Goal: Information Seeking & Learning: Learn about a topic

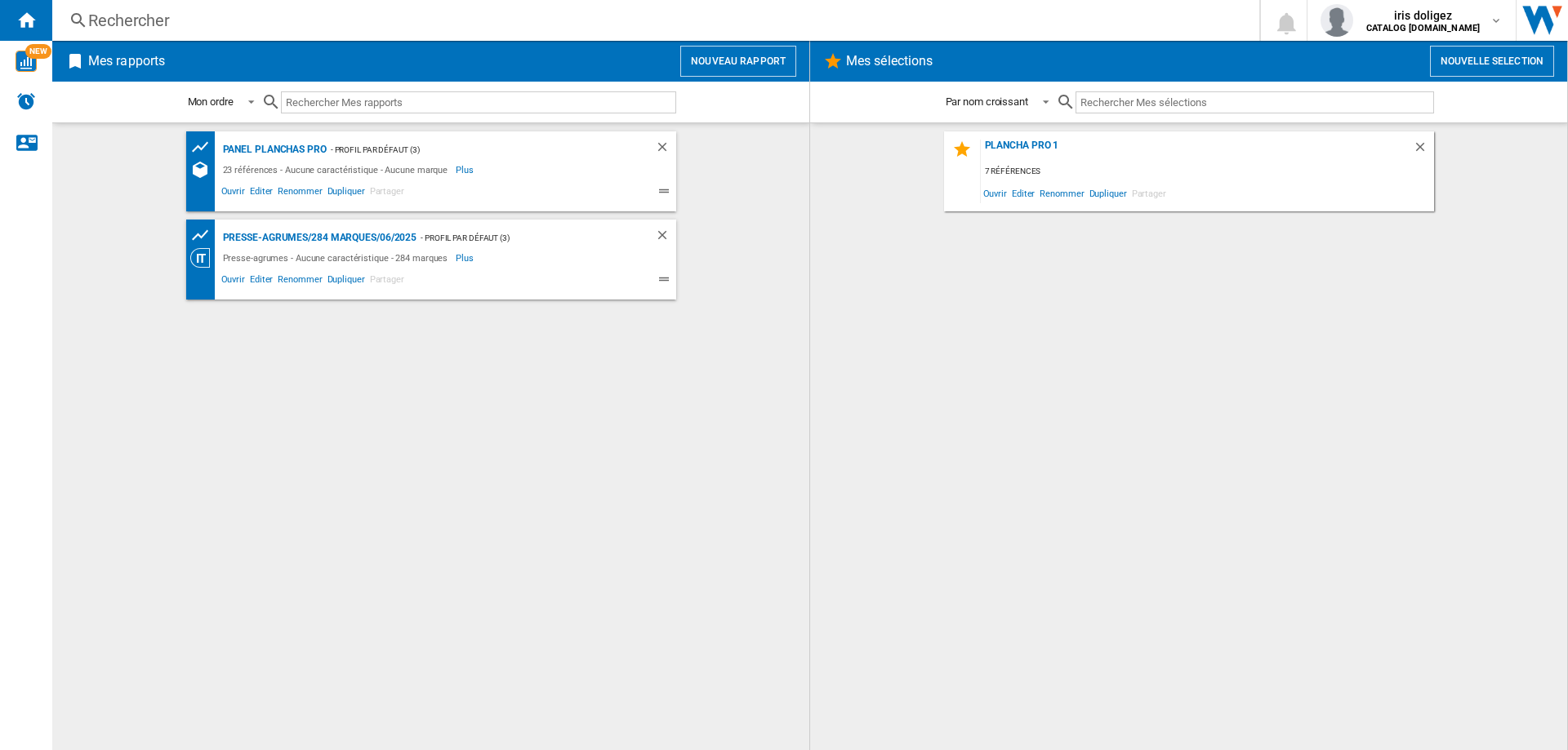
click at [135, 16] on div "Rechercher" at bounding box center [652, 20] width 1129 height 23
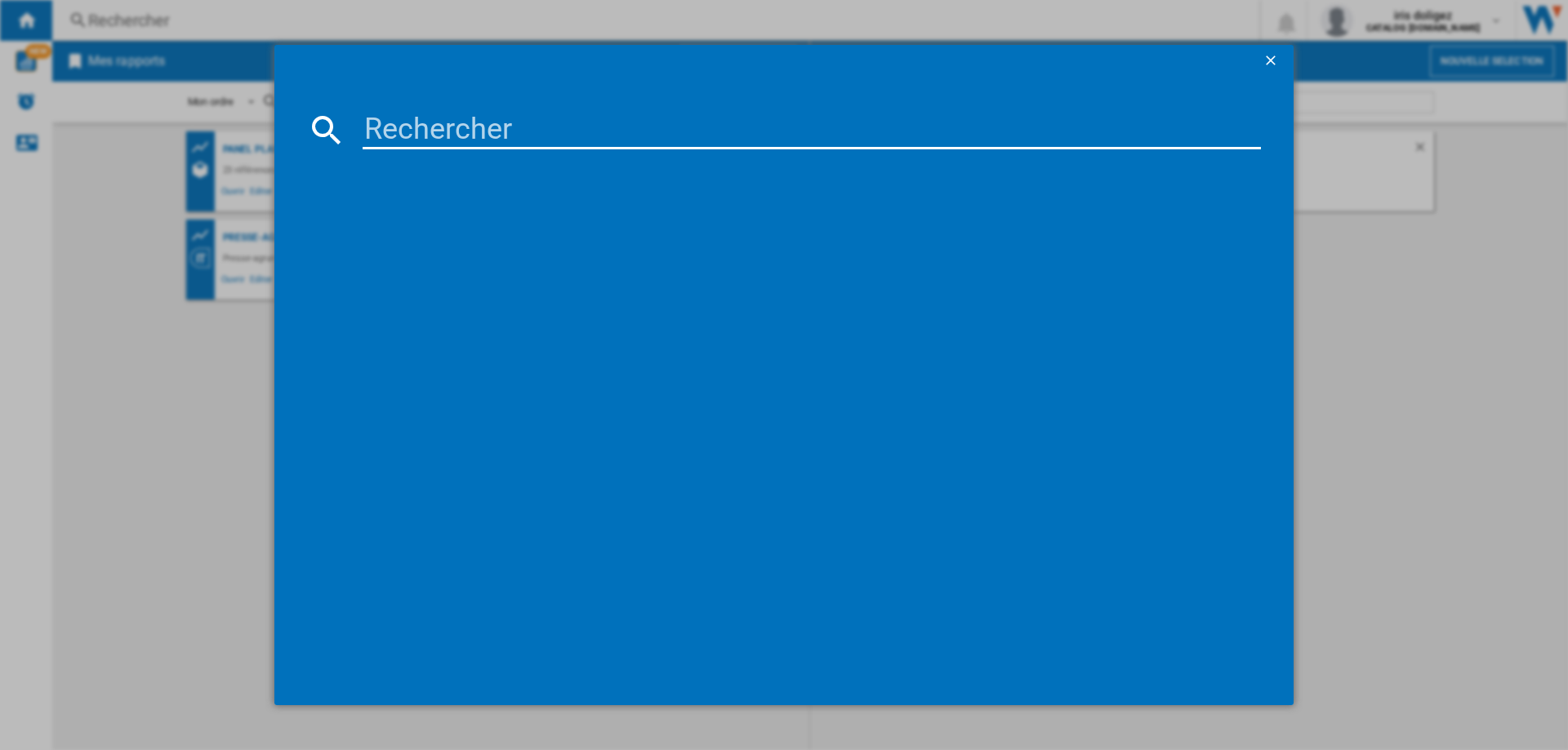
click at [467, 119] on input at bounding box center [811, 129] width 898 height 39
paste input "TL520810"
type input "TL520810"
click at [544, 239] on div "TEFAL EQUINOX TL520810 NOIR" at bounding box center [796, 236] width 882 height 16
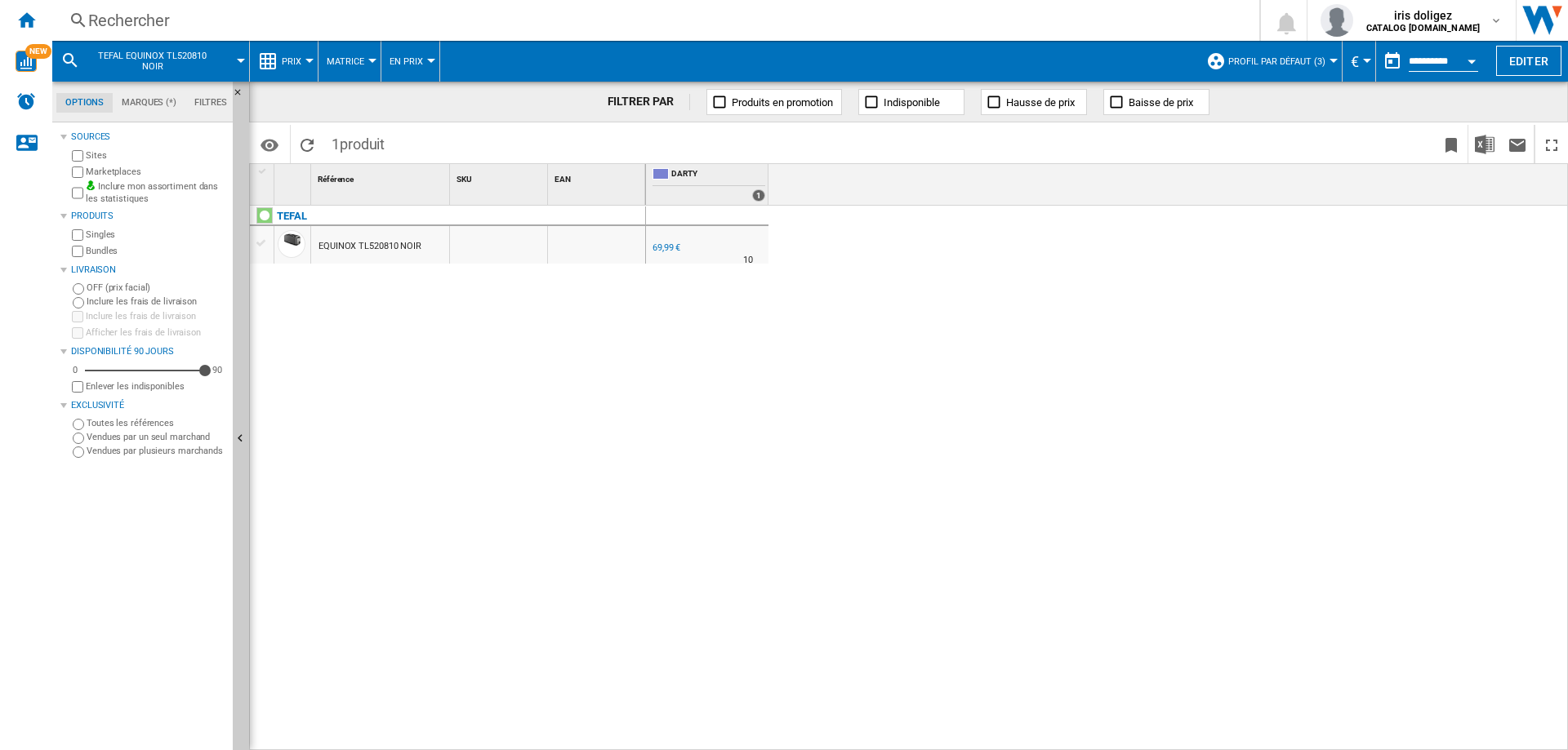
click at [381, 246] on div "EQUINOX TL520810 NOIR" at bounding box center [370, 246] width 103 height 37
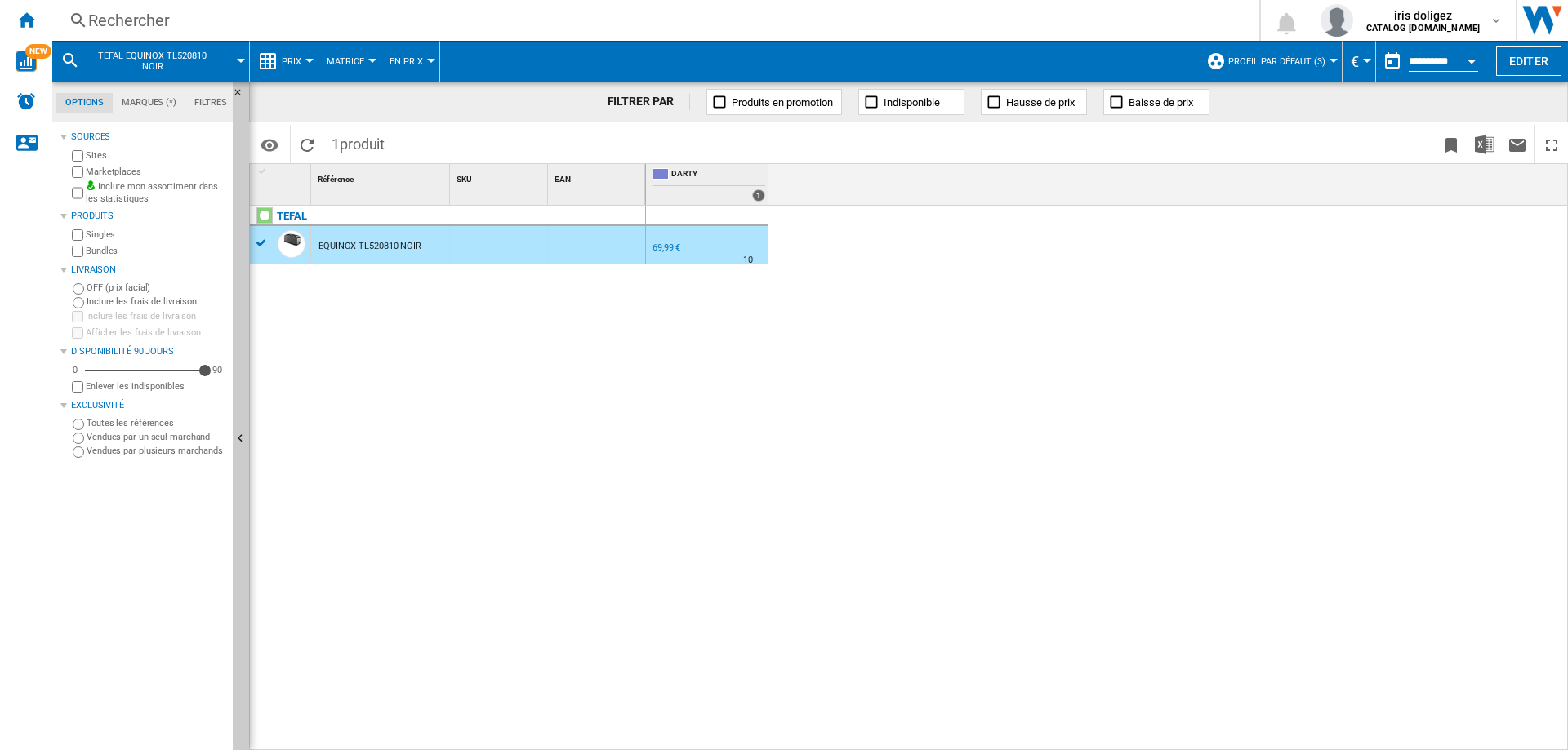
click at [679, 249] on div "69,99 €" at bounding box center [666, 248] width 27 height 11
click at [1453, 66] on input "**********" at bounding box center [1444, 64] width 69 height 15
click at [1471, 66] on button "Open calendar" at bounding box center [1471, 59] width 29 height 29
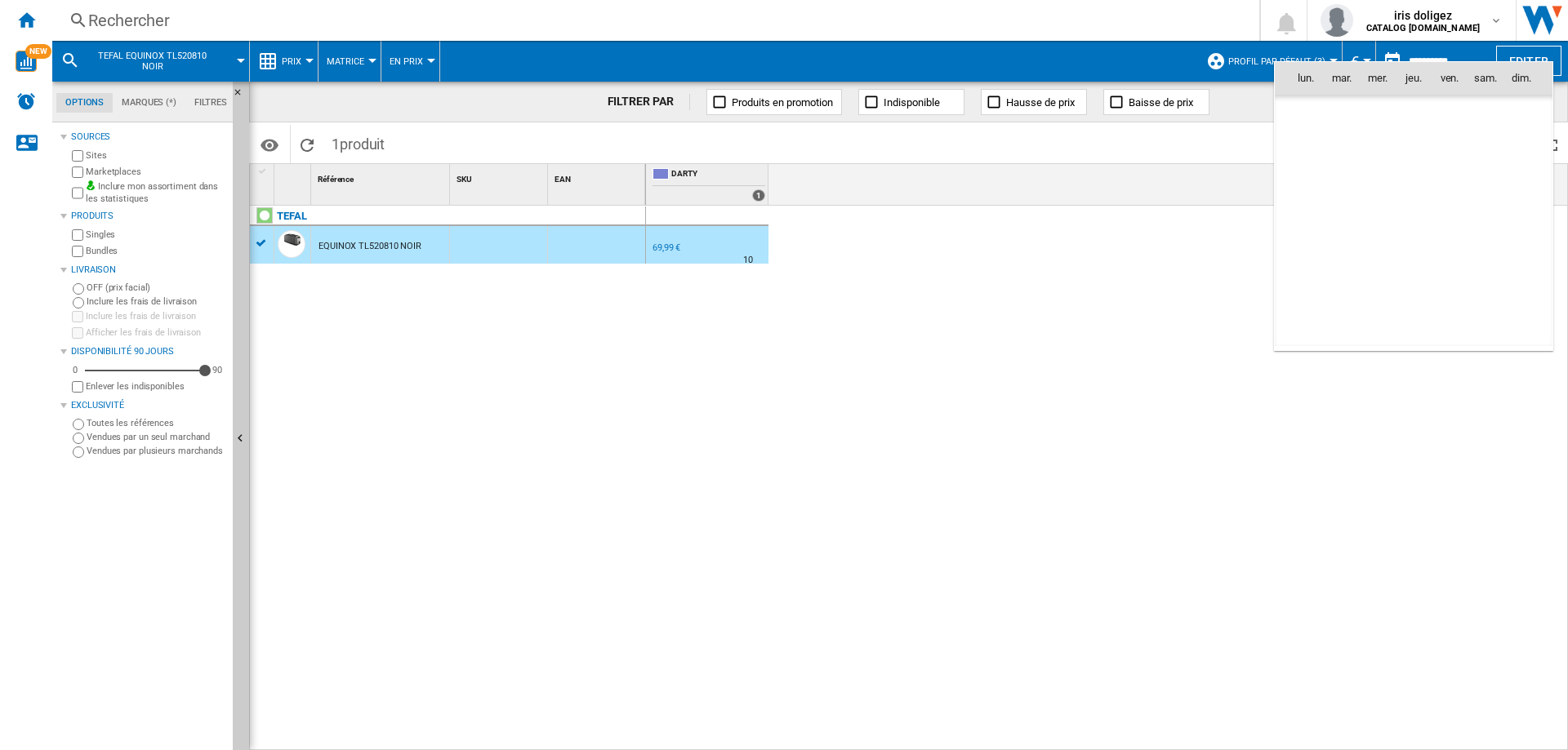
scroll to position [7788, 0]
click at [1466, 53] on div at bounding box center [784, 375] width 1568 height 750
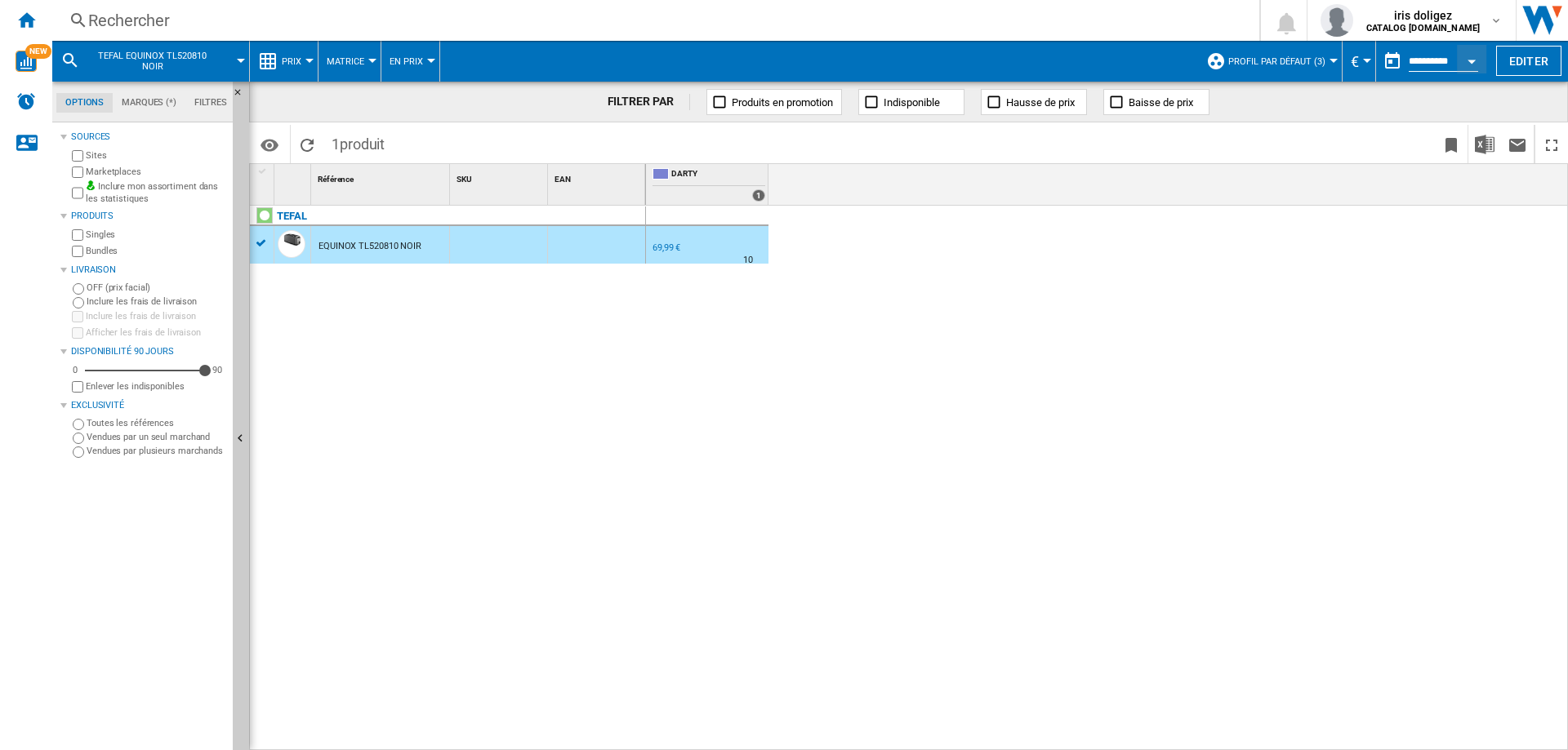
click at [83, 167] on div "Marketplaces" at bounding box center [147, 172] width 158 height 16
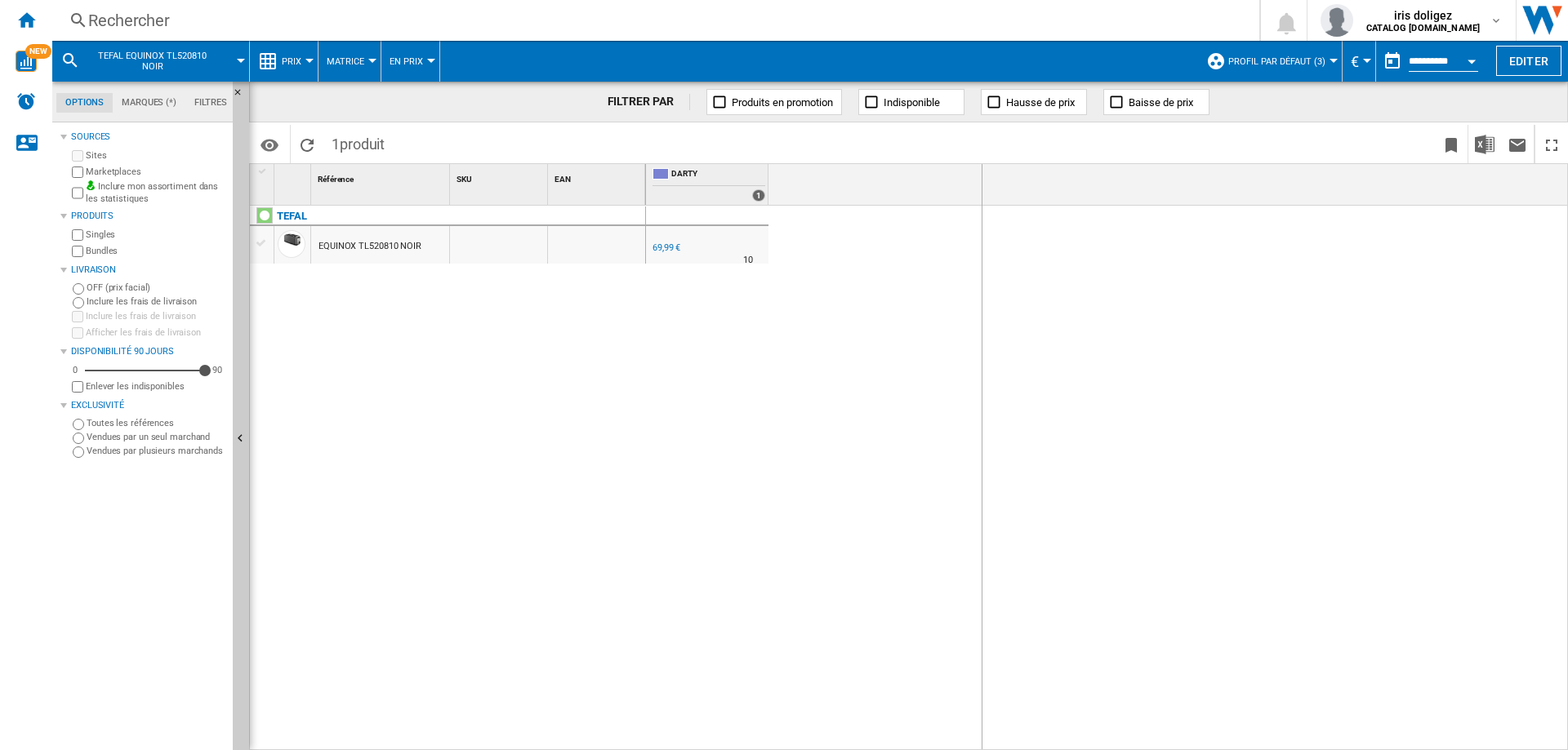
drag, startPoint x: 765, startPoint y: 179, endPoint x: 1089, endPoint y: 196, distance: 324.4
click at [1089, 196] on div "DARTY 1" at bounding box center [1107, 184] width 923 height 41
drag, startPoint x: 1092, startPoint y: 184, endPoint x: 791, endPoint y: 178, distance: 301.1
click at [791, 178] on div "DARTY 1" at bounding box center [869, 184] width 447 height 41
click at [412, 57] on span "En Prix" at bounding box center [406, 62] width 34 height 11
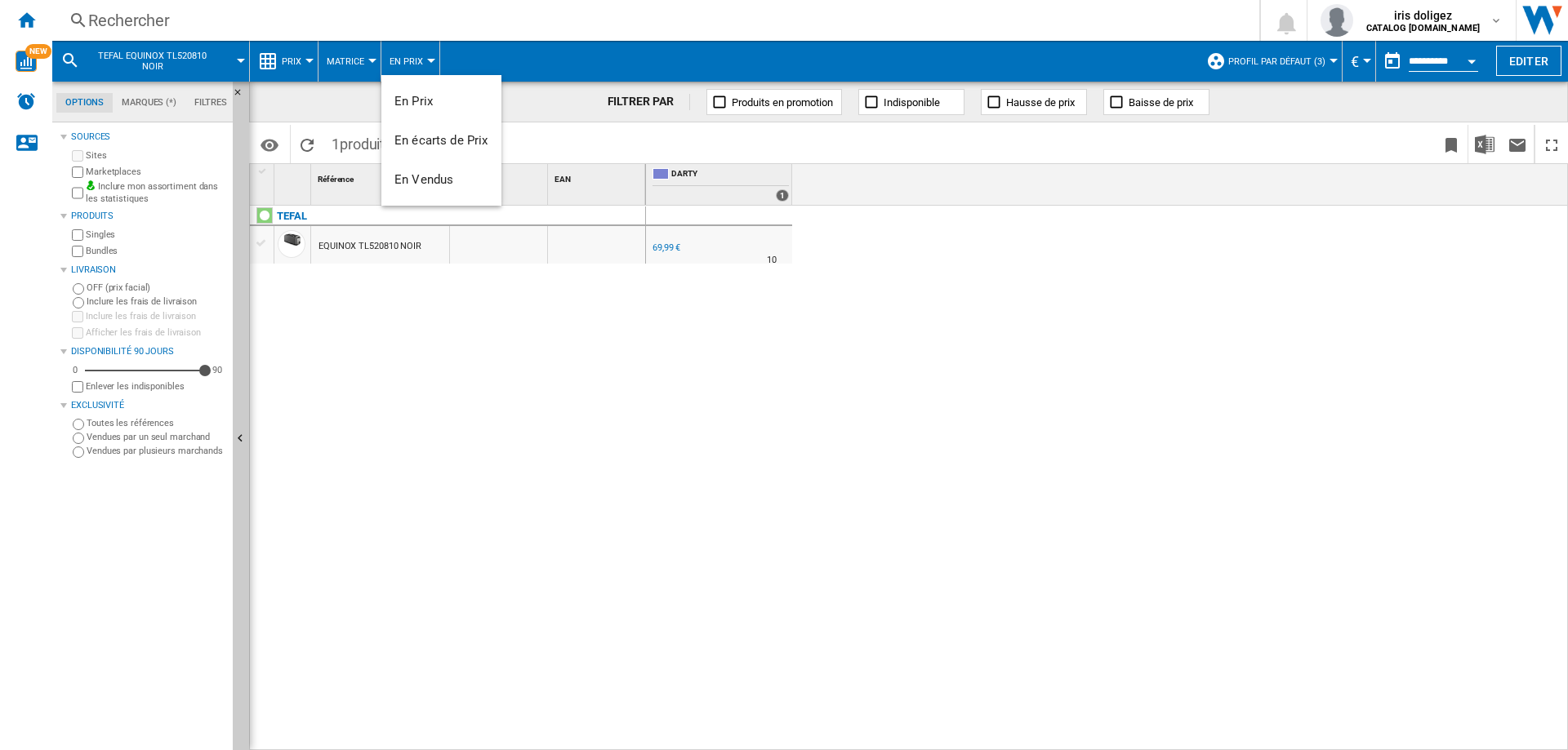
click at [359, 53] on md-backdrop at bounding box center [784, 375] width 1568 height 750
click at [357, 56] on button "Matrice" at bounding box center [349, 61] width 46 height 41
click at [254, 59] on md-backdrop at bounding box center [784, 375] width 1568 height 750
click at [298, 64] on span "Prix" at bounding box center [292, 62] width 20 height 11
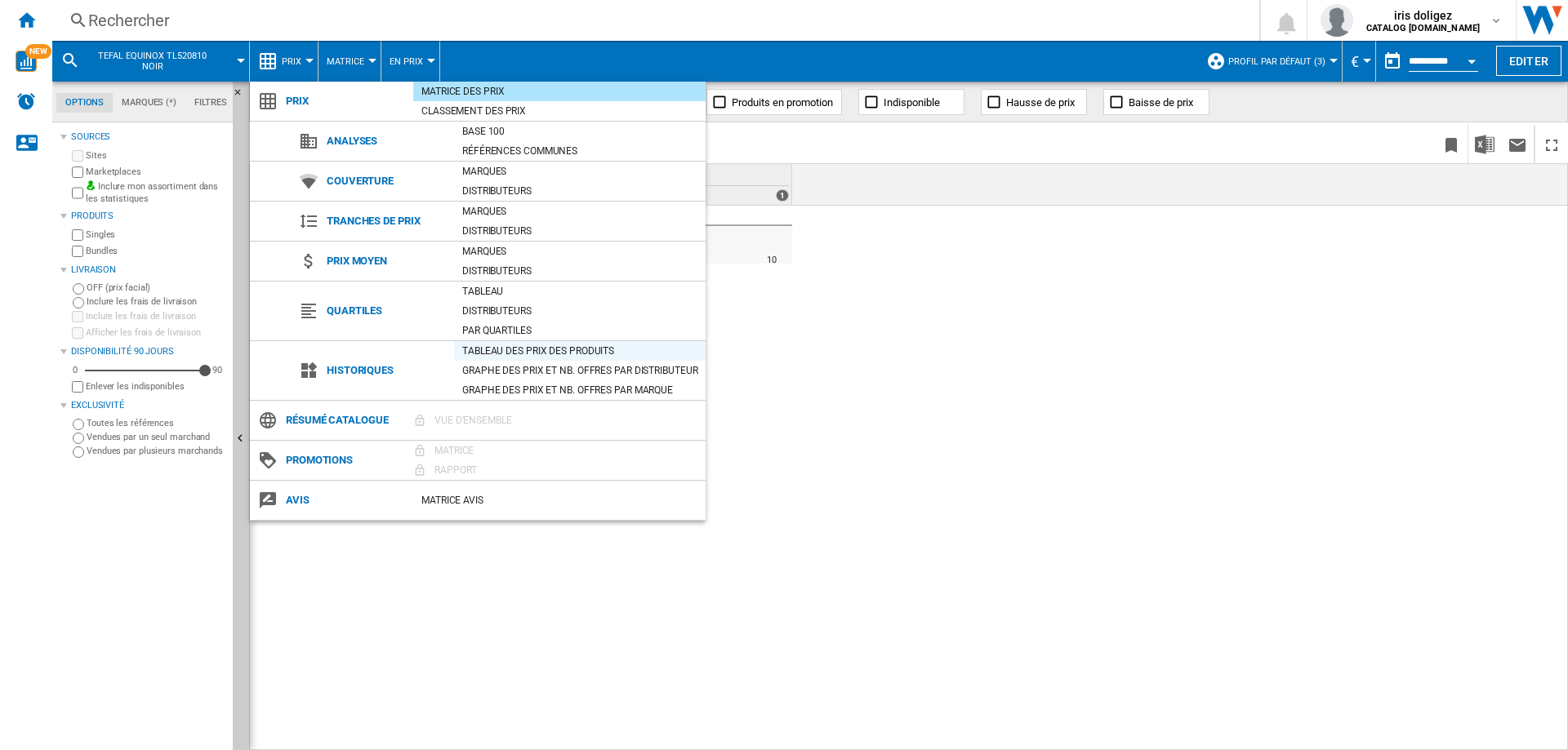
click at [593, 345] on div "Tableau des prix des produits" at bounding box center [580, 351] width 252 height 16
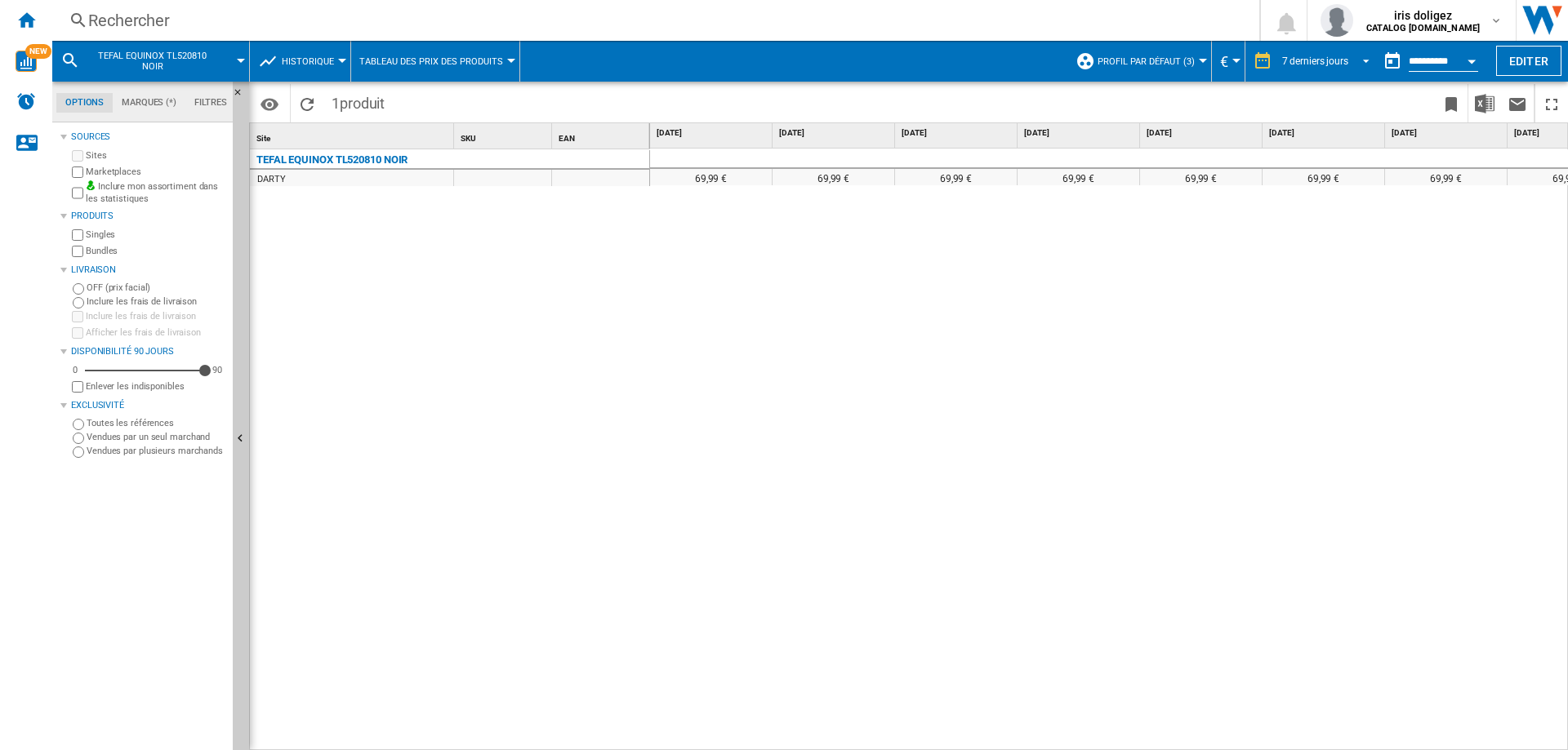
click at [1302, 65] on div "7 derniers jours" at bounding box center [1315, 61] width 67 height 12
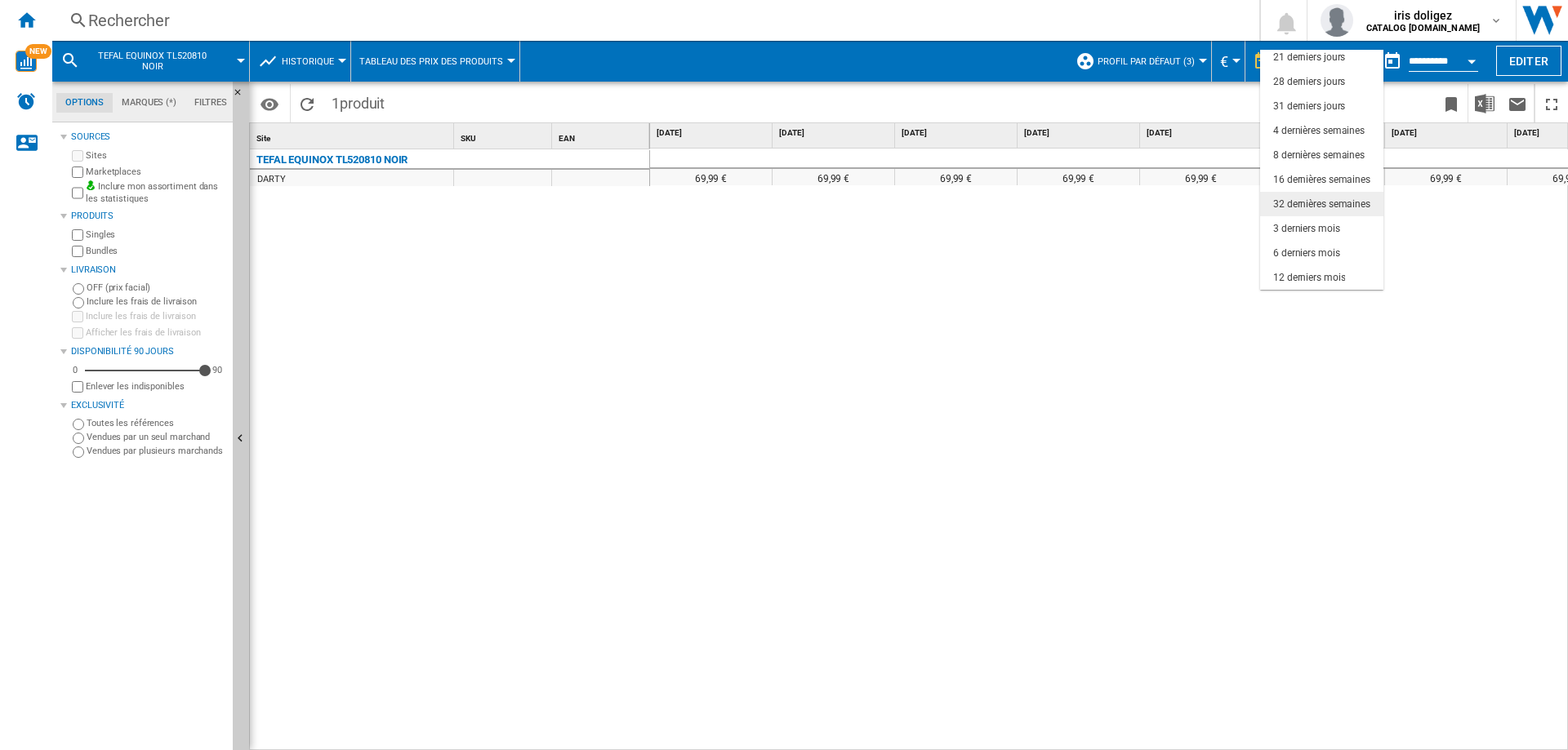
scroll to position [103, 0]
click at [1336, 253] on div "12 derniers mois" at bounding box center [1309, 254] width 72 height 14
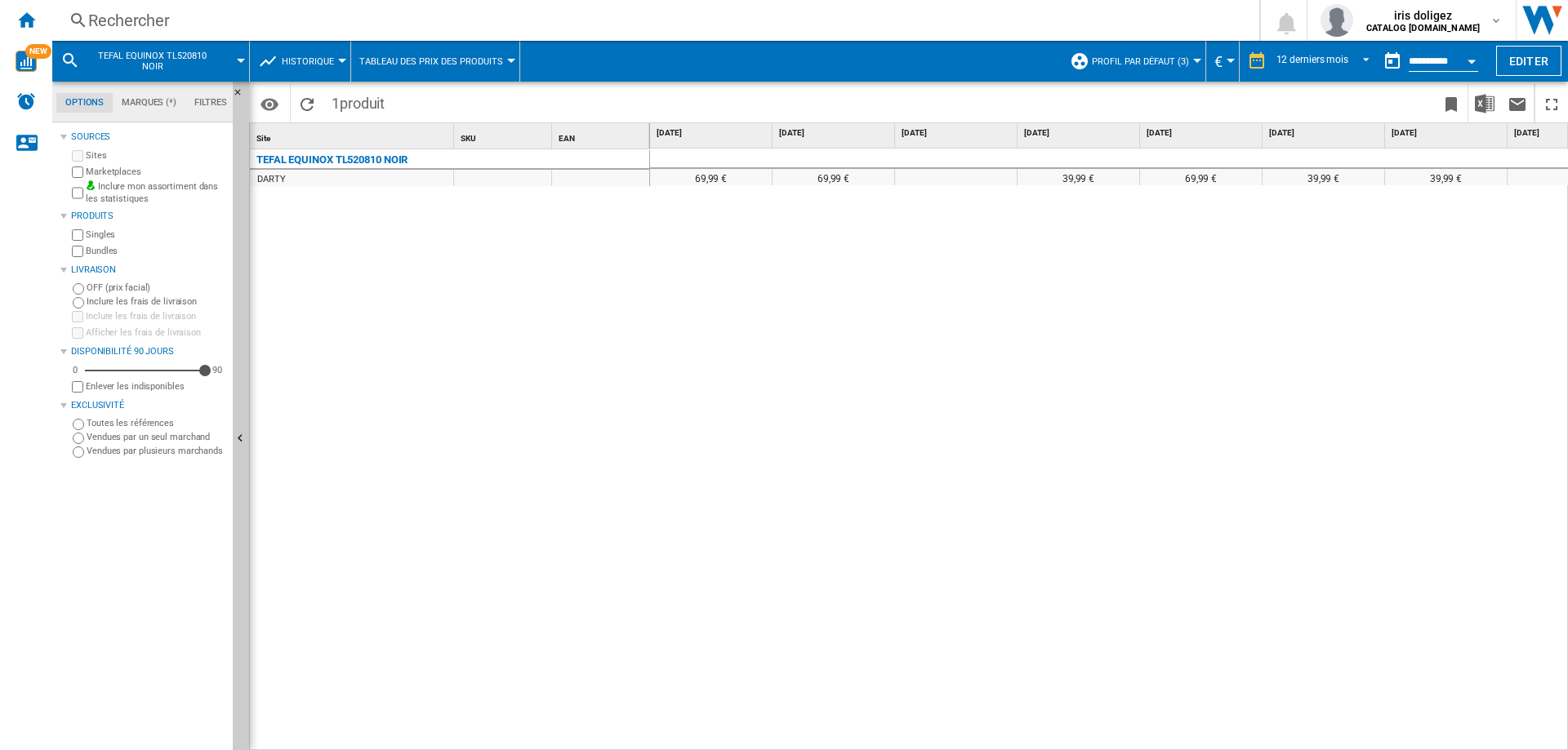
click at [331, 63] on span "Historique" at bounding box center [308, 62] width 52 height 11
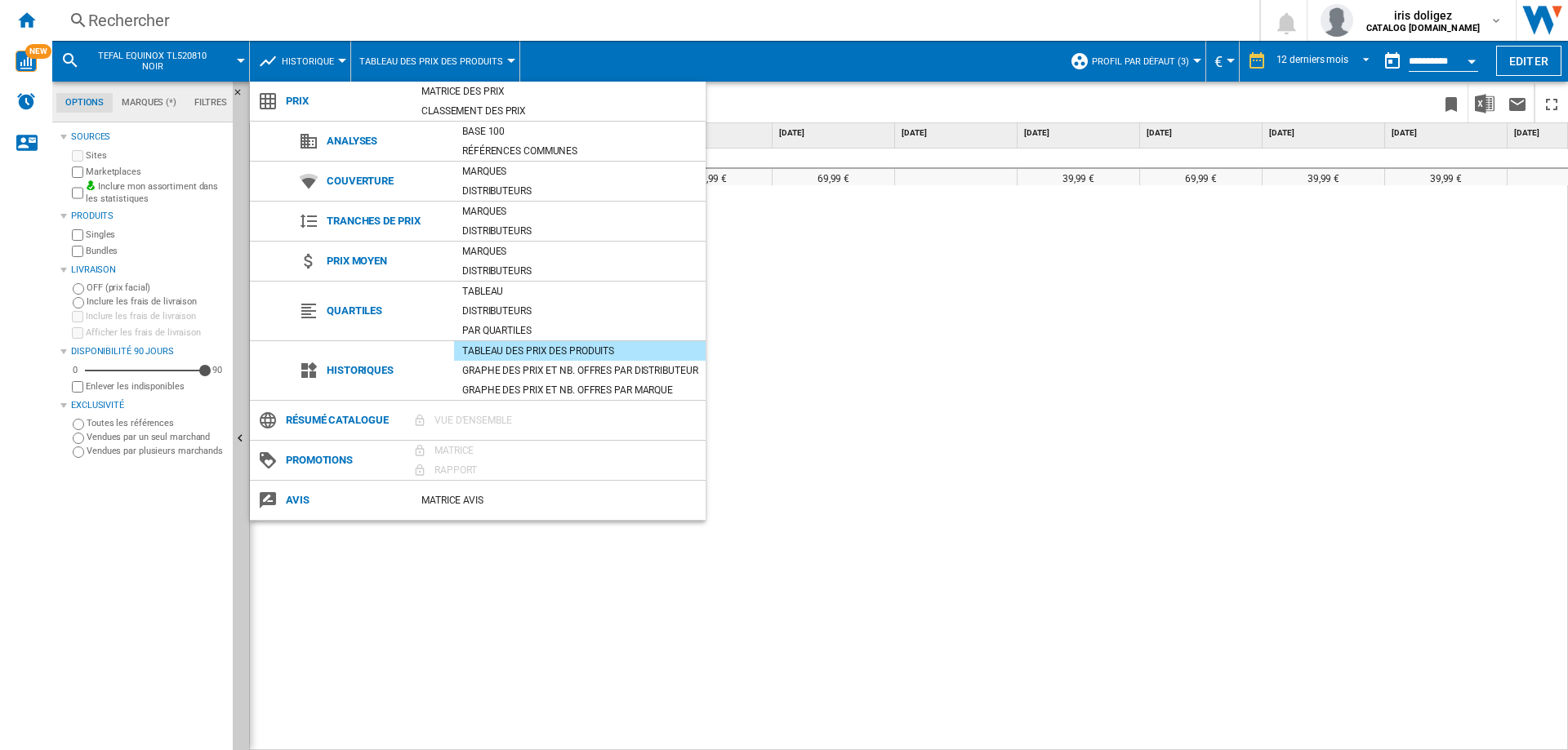
click at [442, 58] on md-backdrop at bounding box center [784, 375] width 1568 height 750
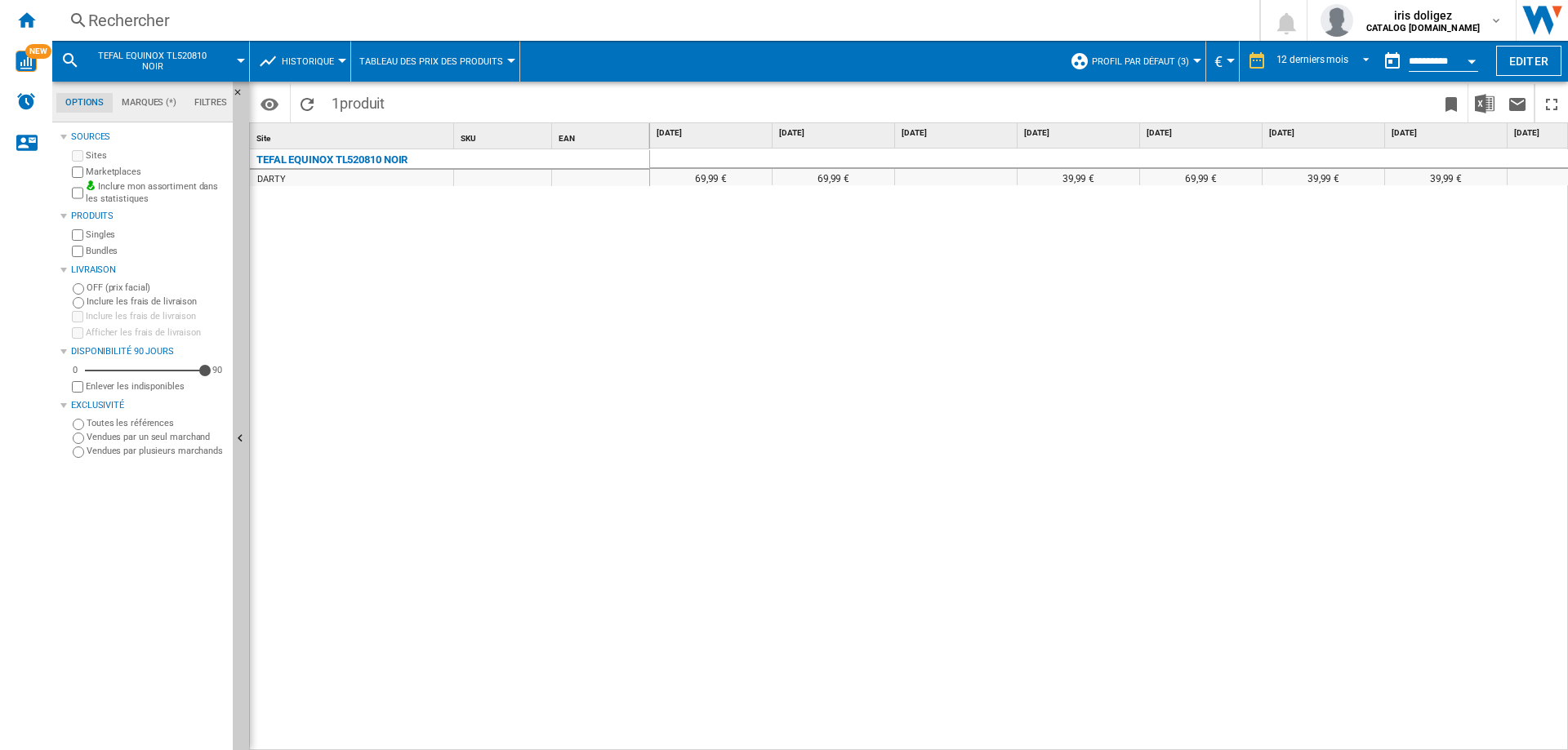
click at [442, 59] on span "Tableau des prix des produits" at bounding box center [431, 62] width 144 height 11
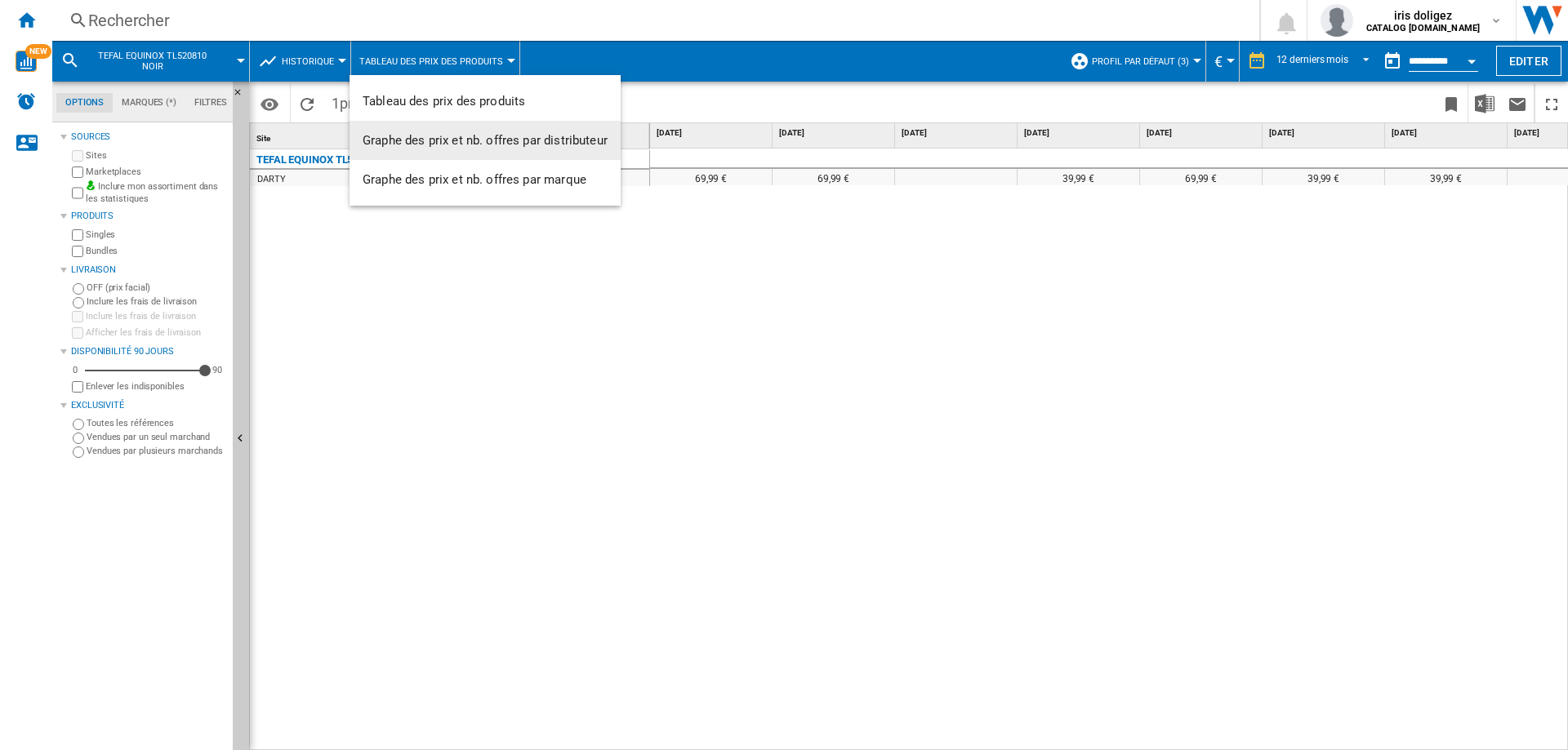
click at [556, 144] on span "Graphe des prix et nb. offres par distributeur" at bounding box center [485, 140] width 245 height 15
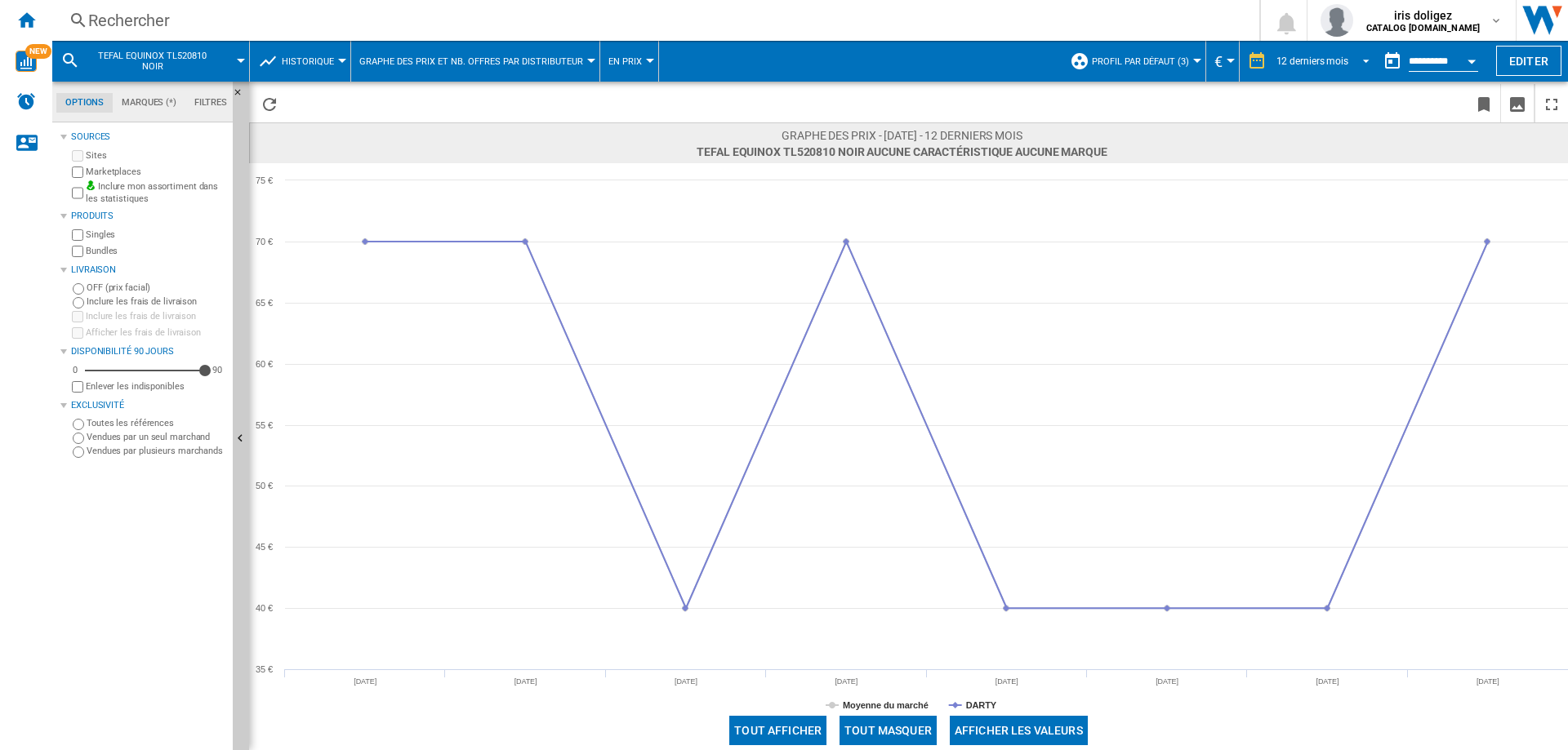
click at [1317, 67] on md-select-value "12 derniers mois" at bounding box center [1326, 61] width 101 height 25
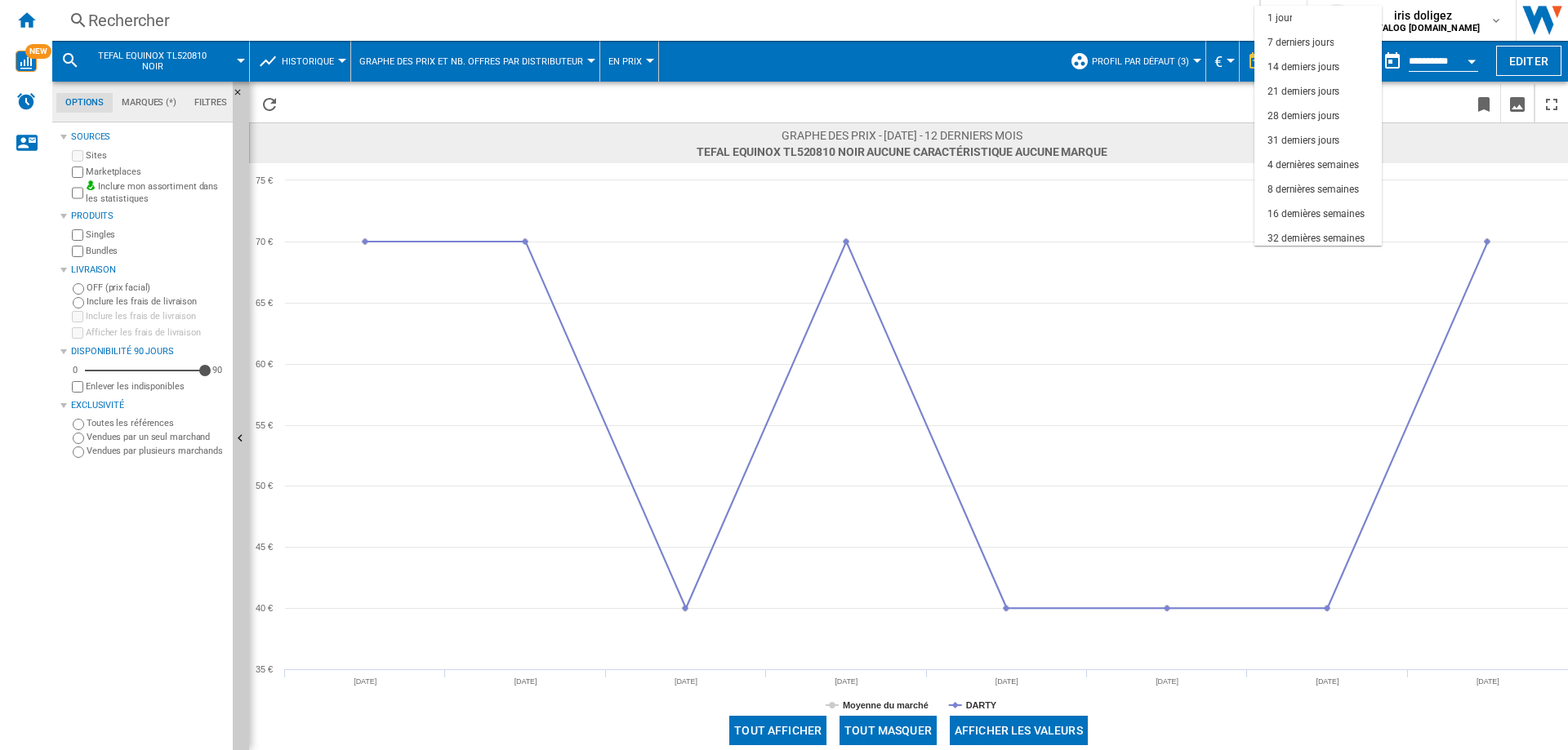
scroll to position [103, 0]
click at [1308, 179] on div "6 derniers mois" at bounding box center [1301, 185] width 67 height 14
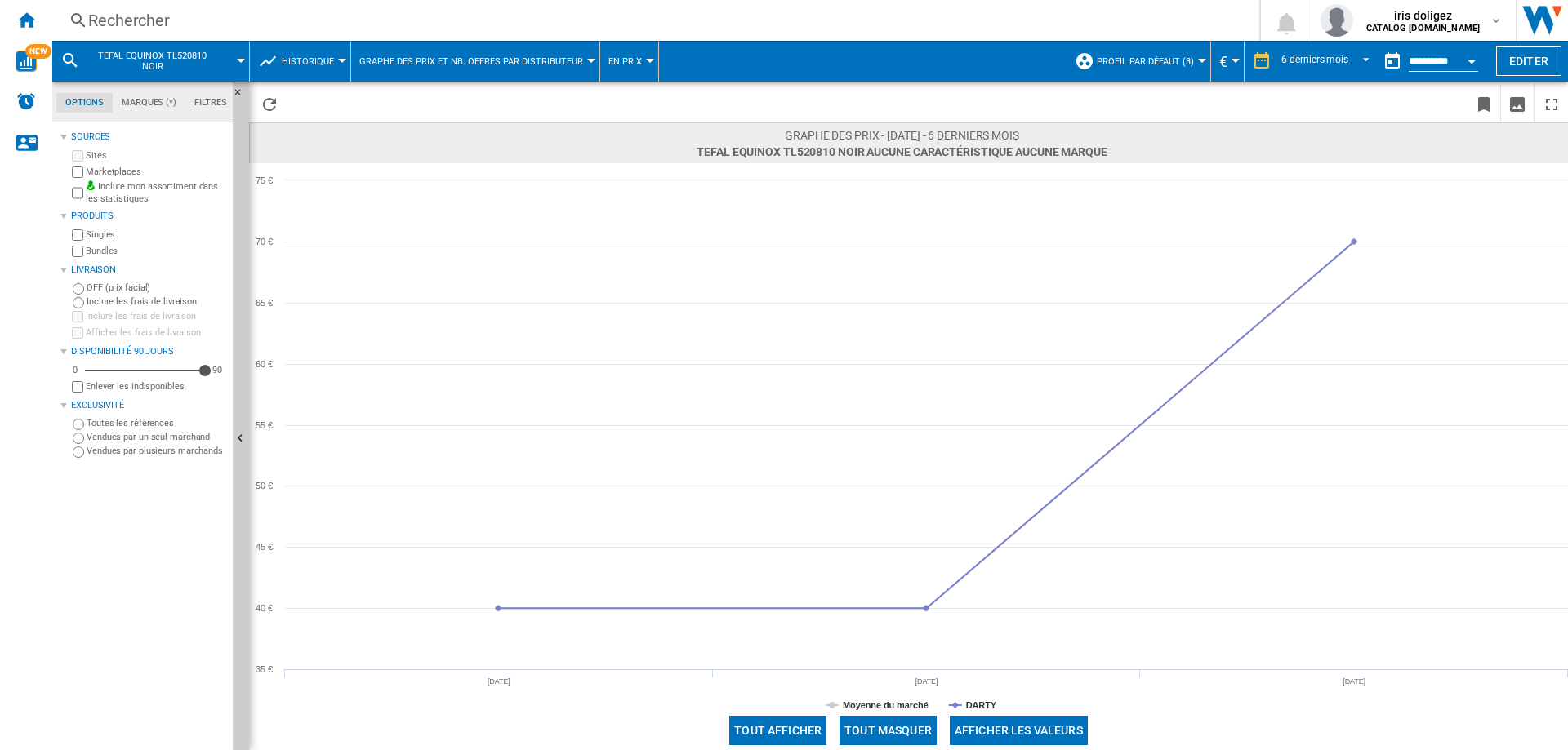
click at [136, 20] on div "Rechercher" at bounding box center [652, 20] width 1129 height 23
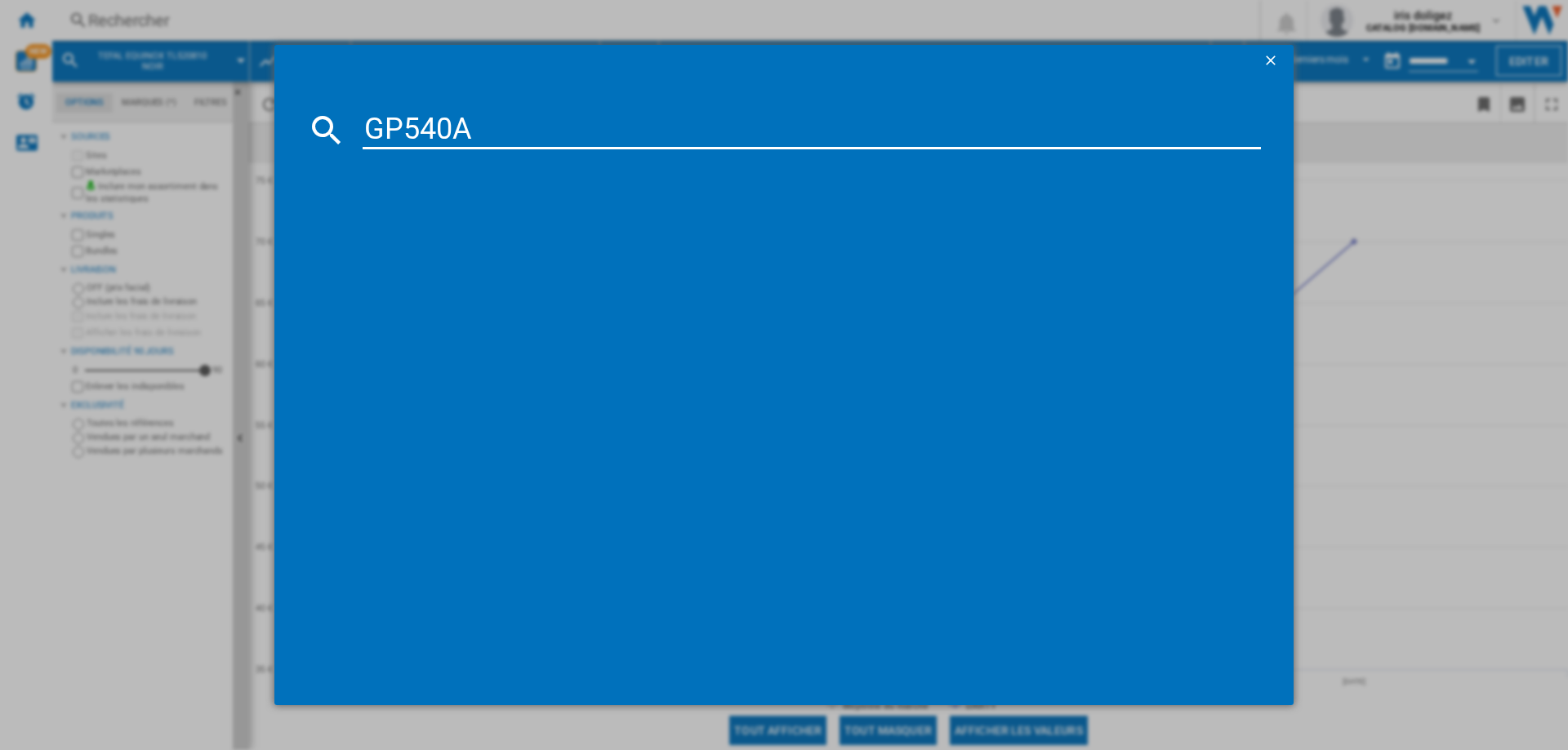
type input "GP540A"
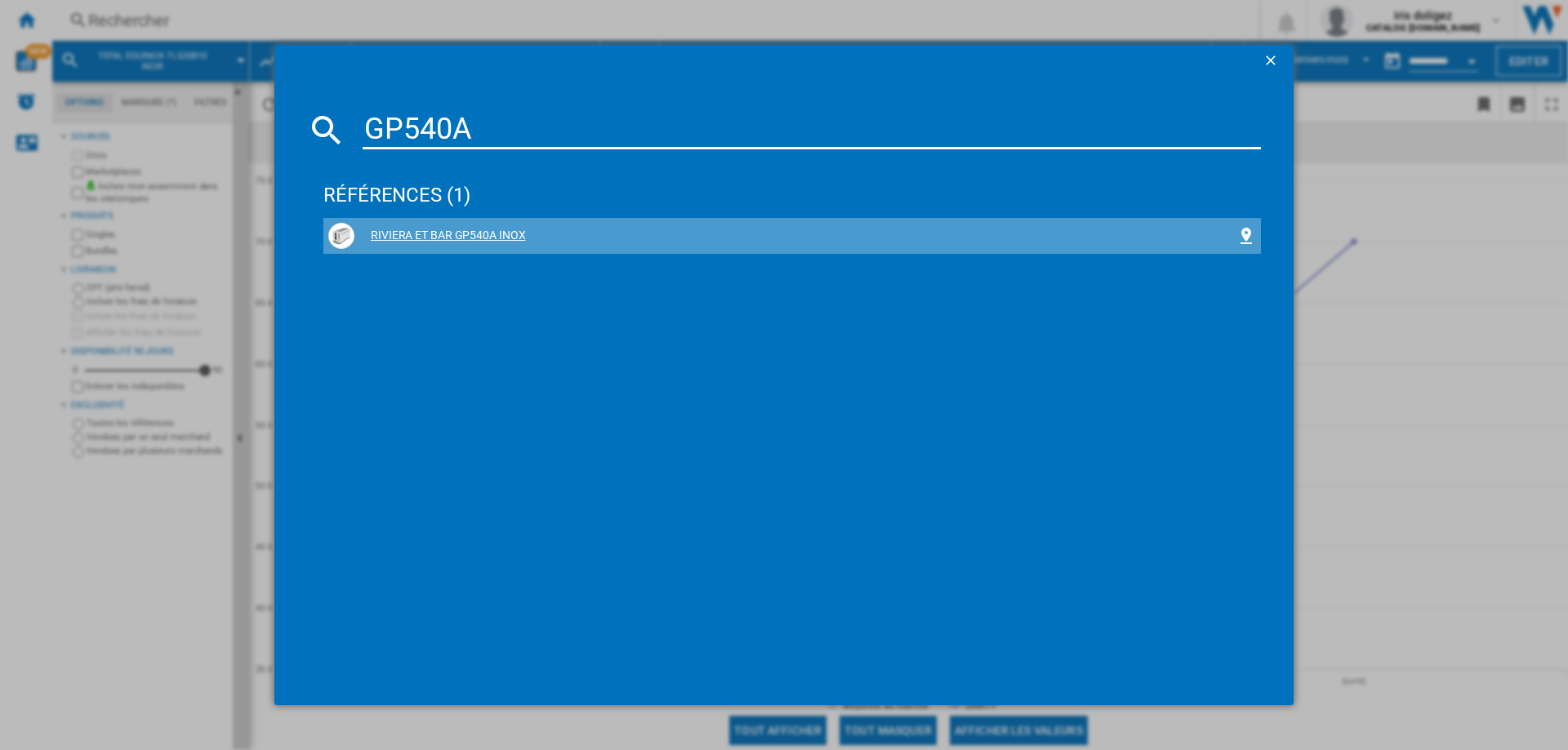
click at [445, 233] on div "RIVIERA ET BAR GP540A INOX" at bounding box center [796, 236] width 882 height 16
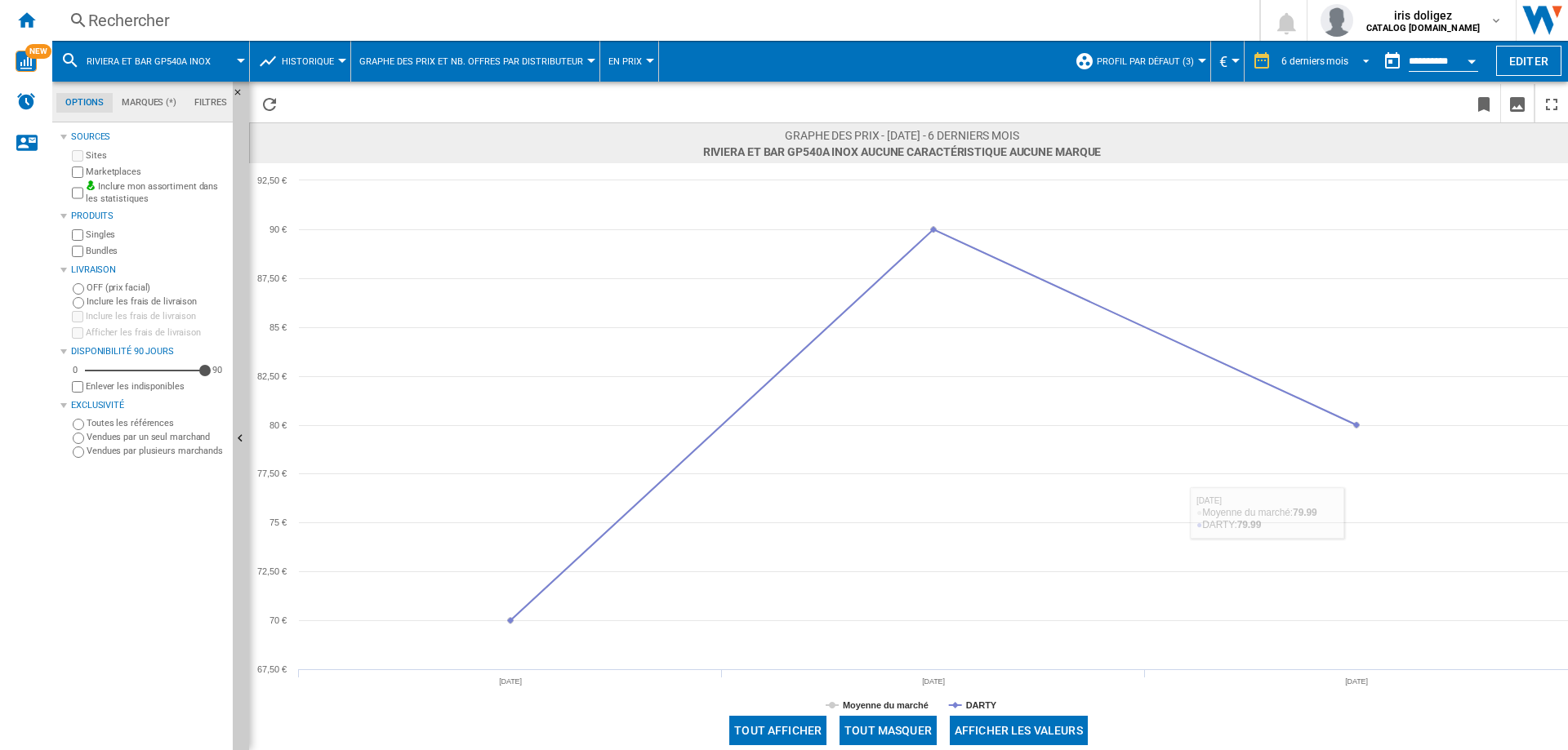
click at [1327, 60] on div "6 derniers mois" at bounding box center [1315, 61] width 67 height 12
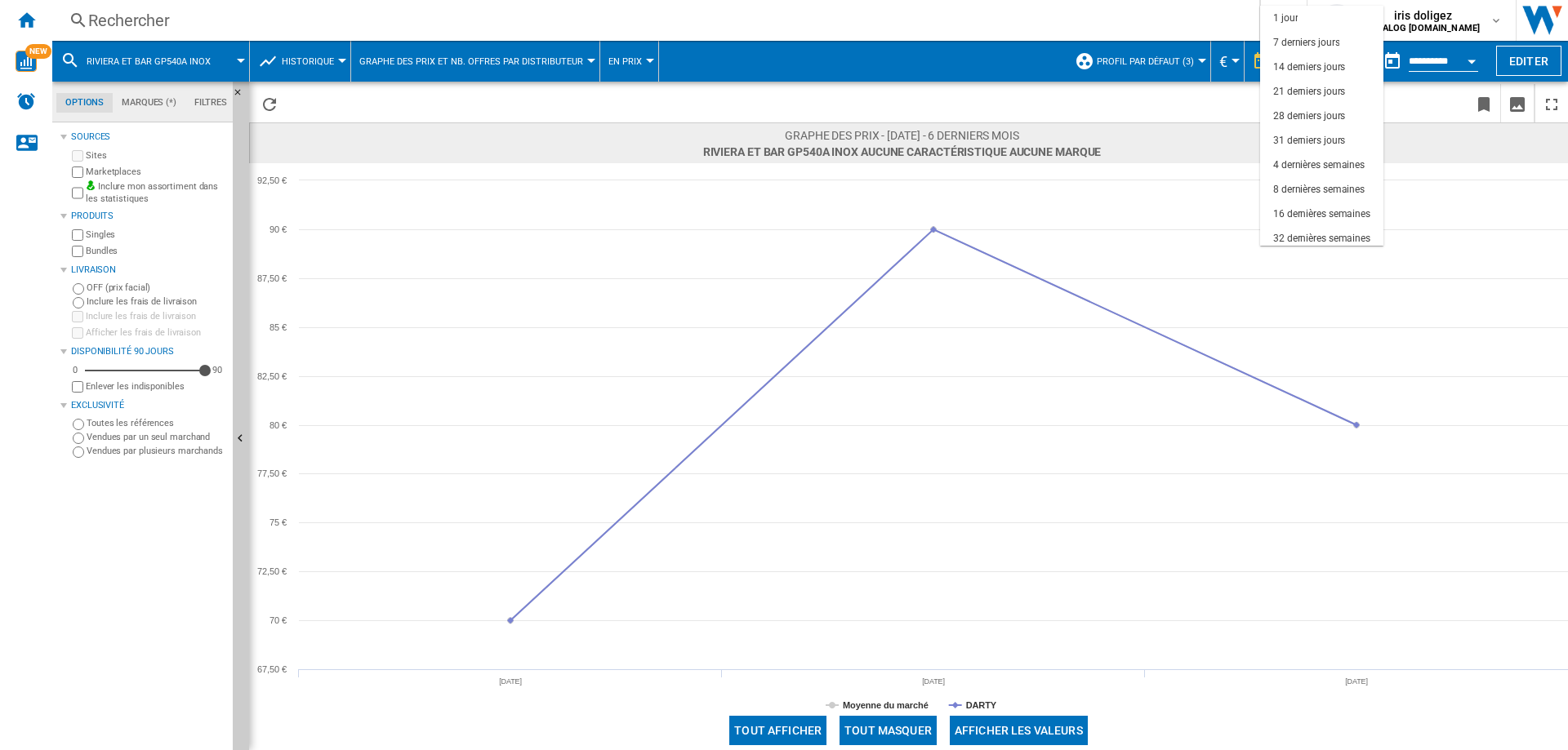
scroll to position [103, 0]
click at [1316, 213] on div "12 derniers mois" at bounding box center [1309, 209] width 72 height 14
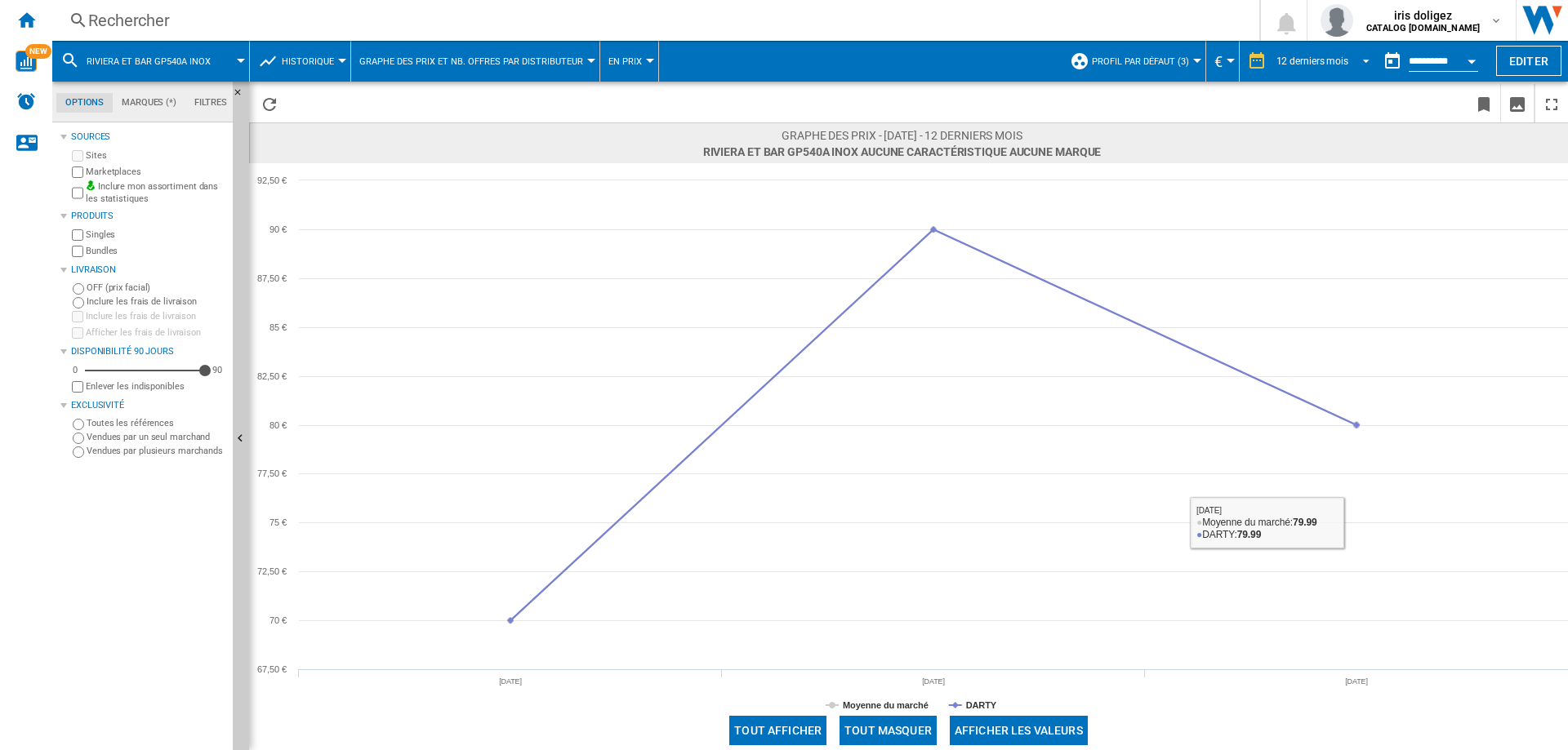
click at [1325, 60] on div "12 derniers mois" at bounding box center [1312, 61] width 72 height 12
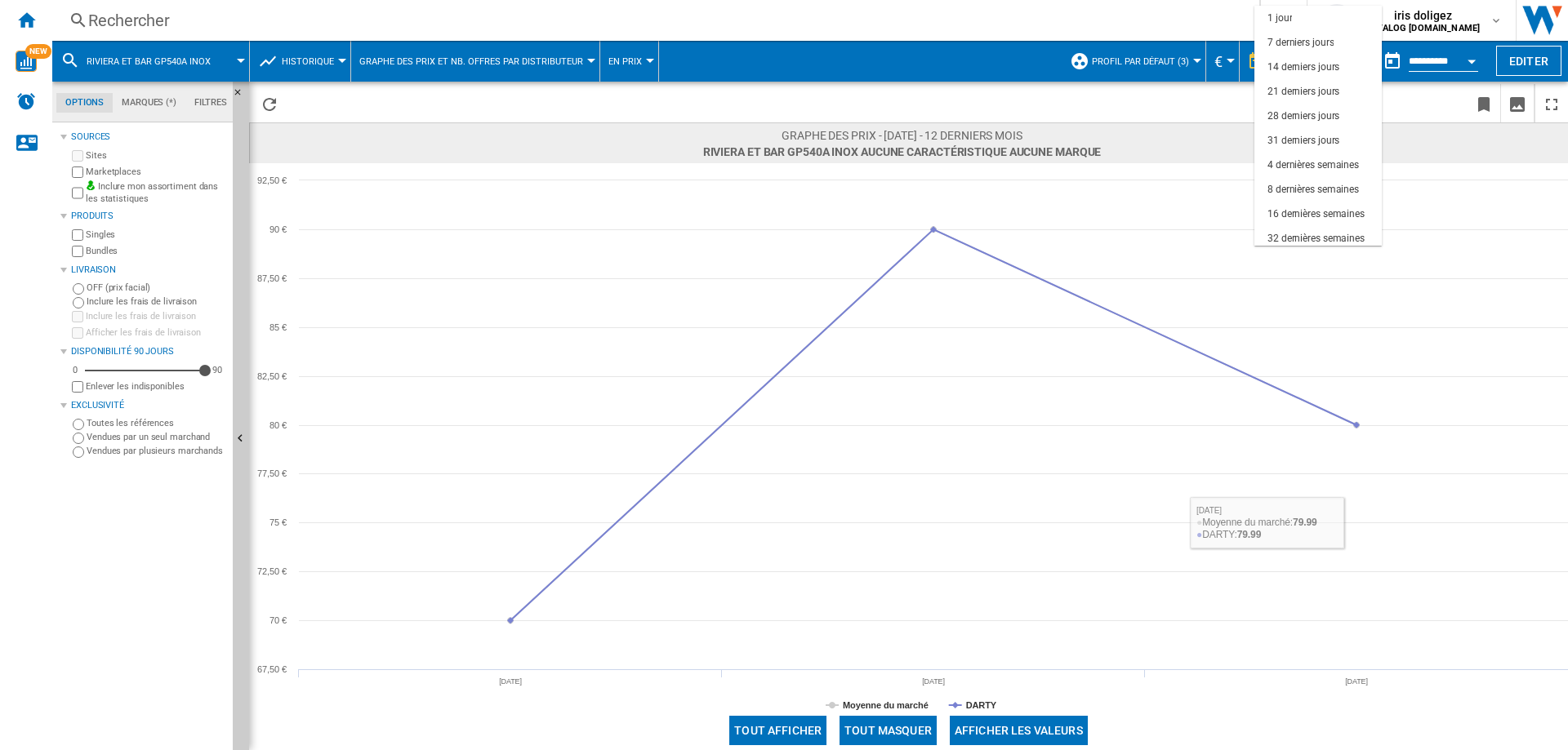
scroll to position [103, 0]
click at [1317, 236] on div "18 derniers mois" at bounding box center [1303, 234] width 72 height 14
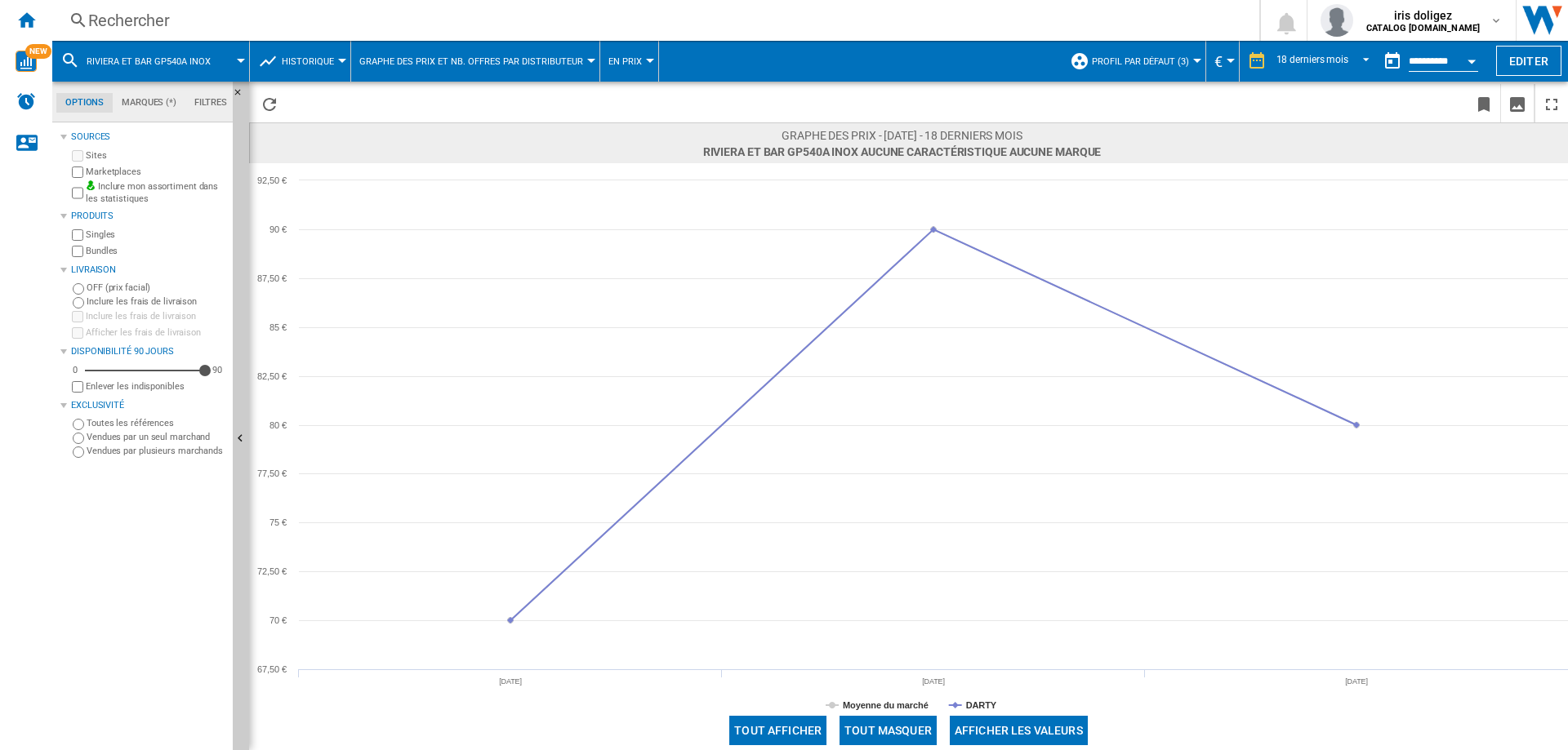
click at [126, 12] on div "Rechercher" at bounding box center [652, 20] width 1129 height 23
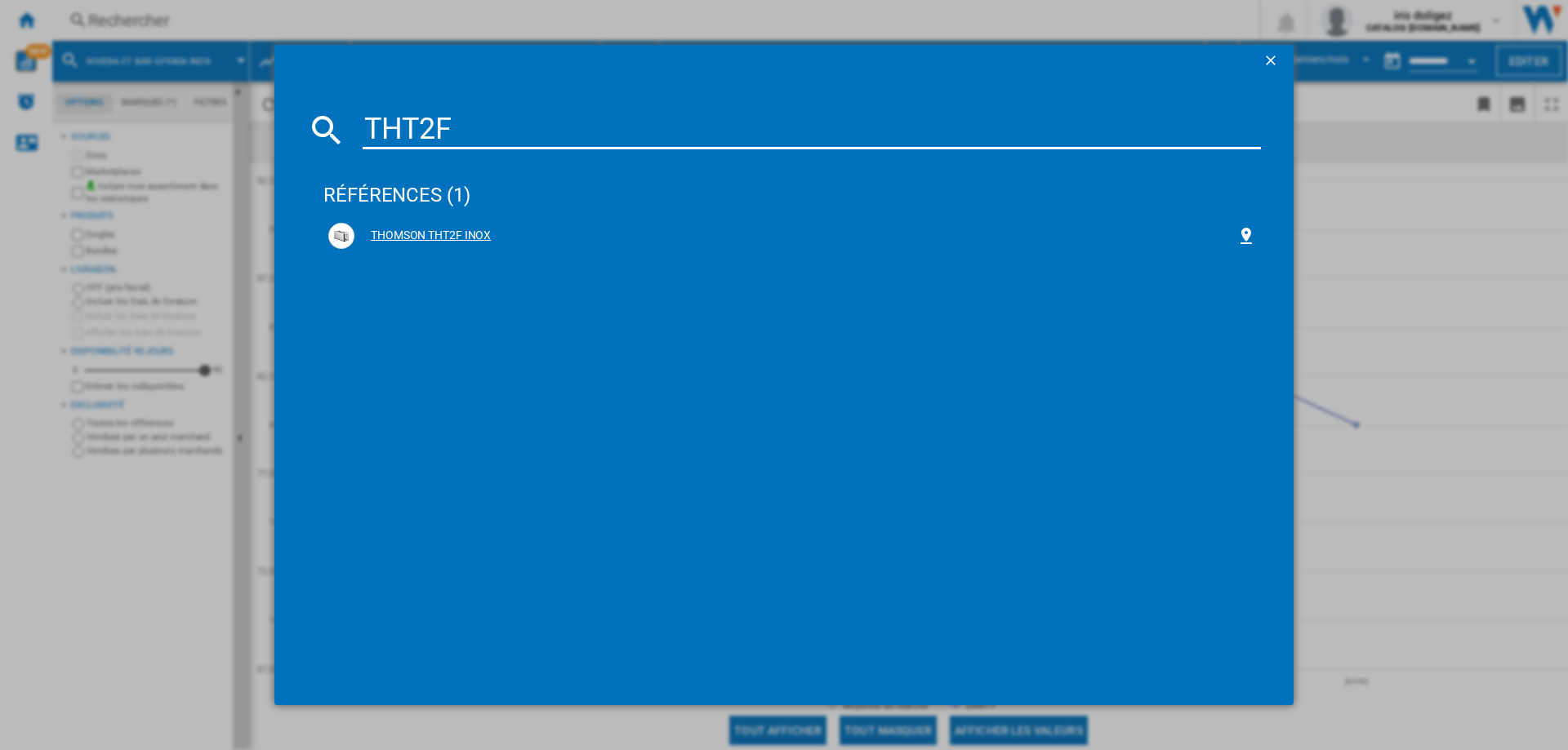
type input "THT2F"
click at [448, 238] on div "THOMSON THT2F INOX" at bounding box center [796, 236] width 882 height 16
